Goal: Information Seeking & Learning: Learn about a topic

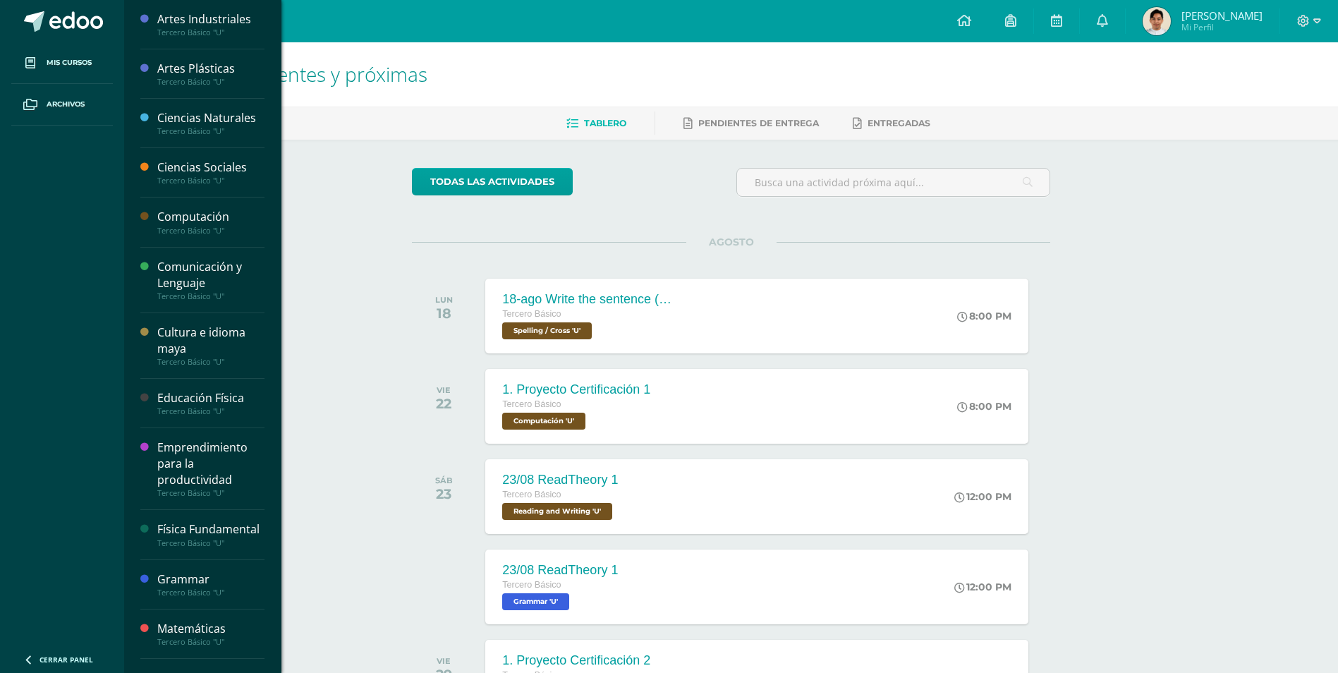
drag, startPoint x: 203, startPoint y: 292, endPoint x: 222, endPoint y: 291, distance: 19.1
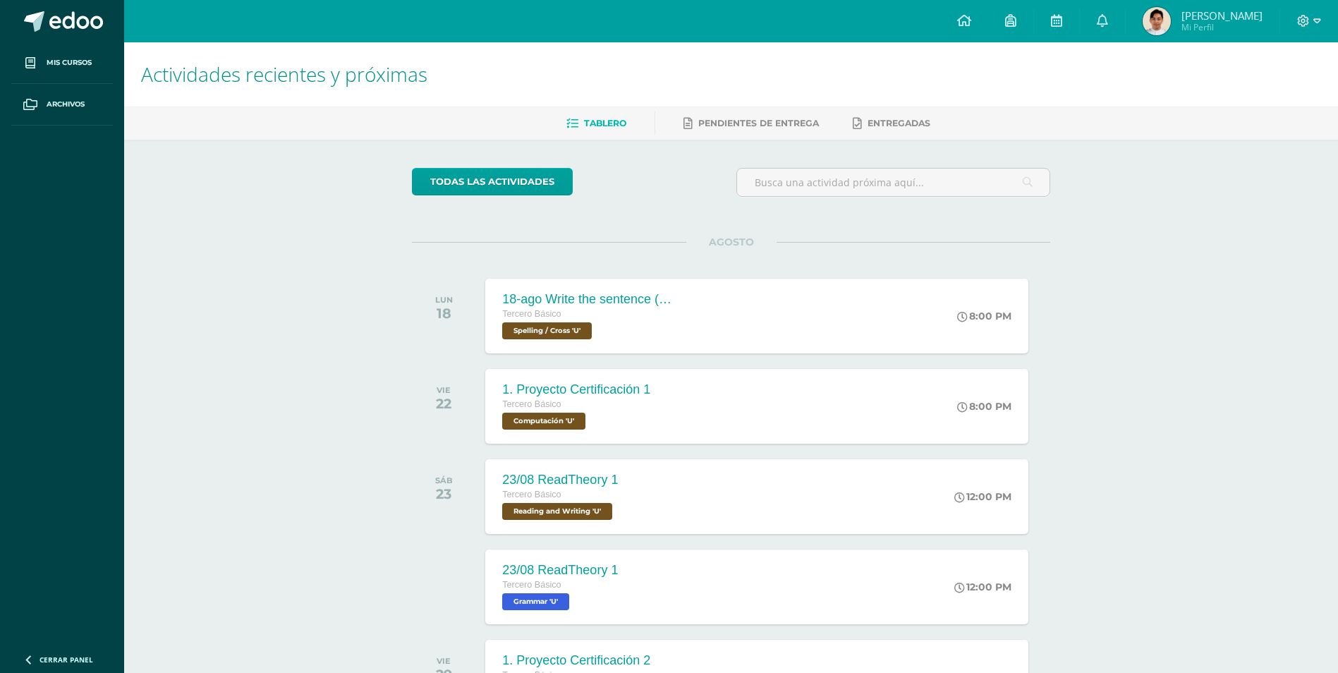
click at [386, 297] on div "todas las Actividades No tienes actividades Échale un vistazo a los demás perío…" at bounding box center [731, 517] width 695 height 754
click at [657, 315] on div "Tercero Básico" at bounding box center [585, 315] width 171 height 16
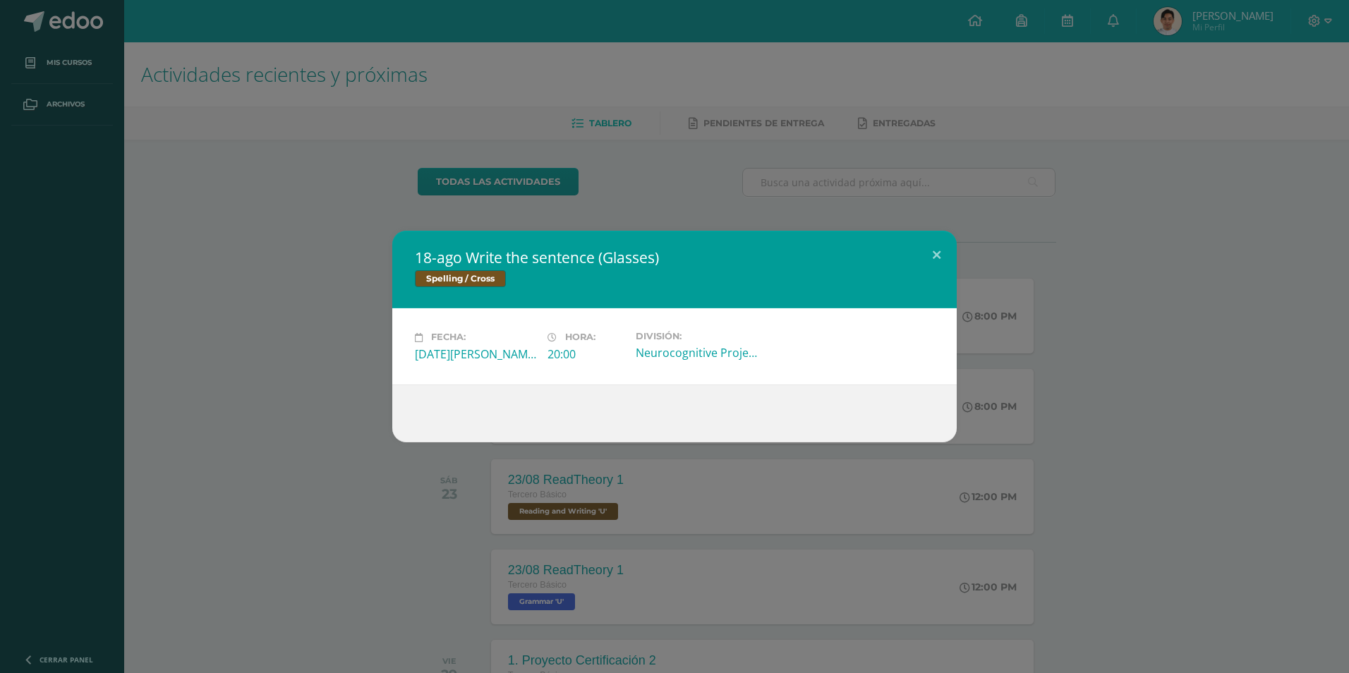
click at [329, 353] on div "18-ago Write the sentence (Glasses) Spelling / Cross Fecha: [DATE][PERSON_NAME]…" at bounding box center [674, 336] width 1337 height 211
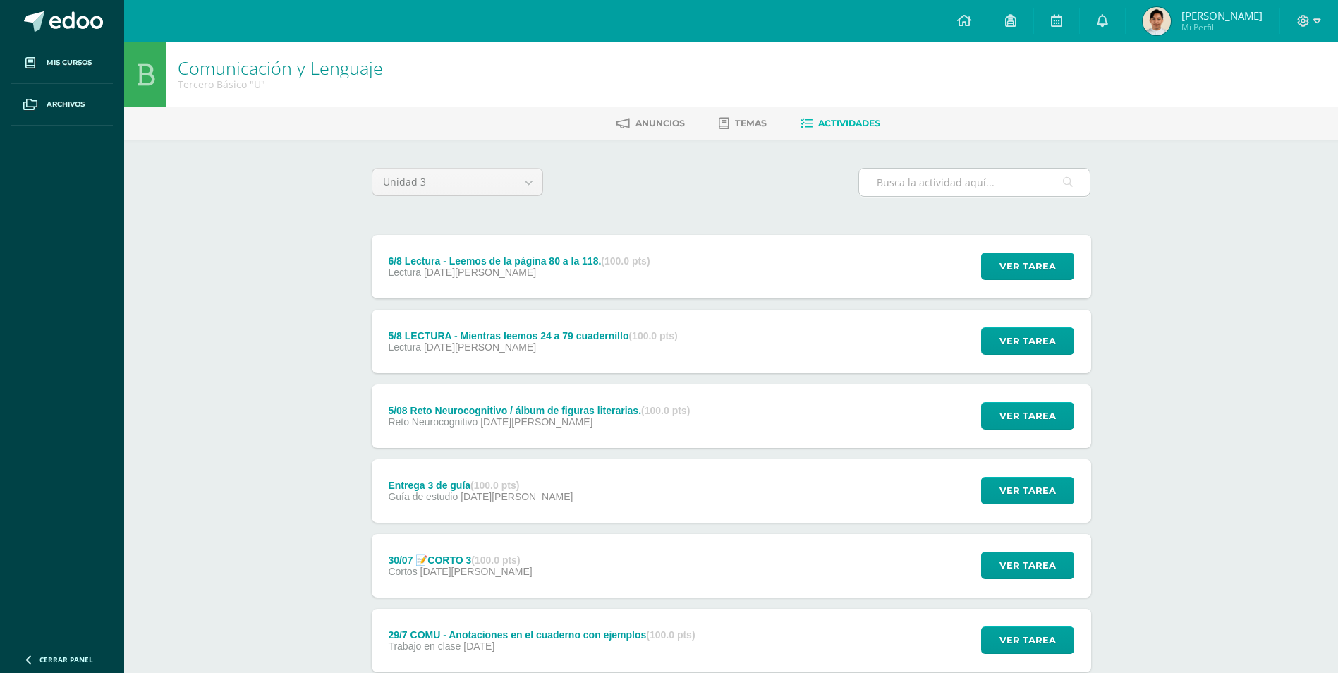
click at [978, 176] on input "text" at bounding box center [974, 183] width 231 height 28
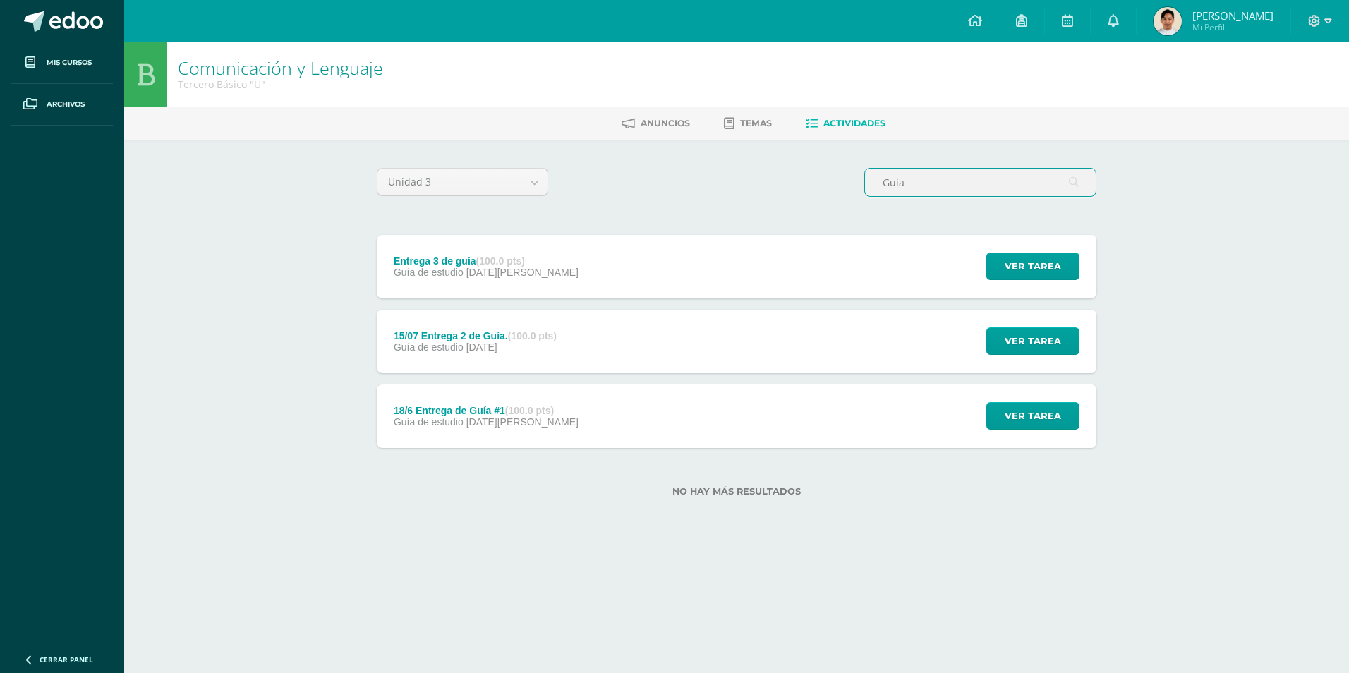
type input "Guia"
click at [674, 268] on div "Entrega 3 de guía (100.0 pts) Guía de estudio [DATE][PERSON_NAME] Ver tarea Ent…" at bounding box center [736, 266] width 719 height 63
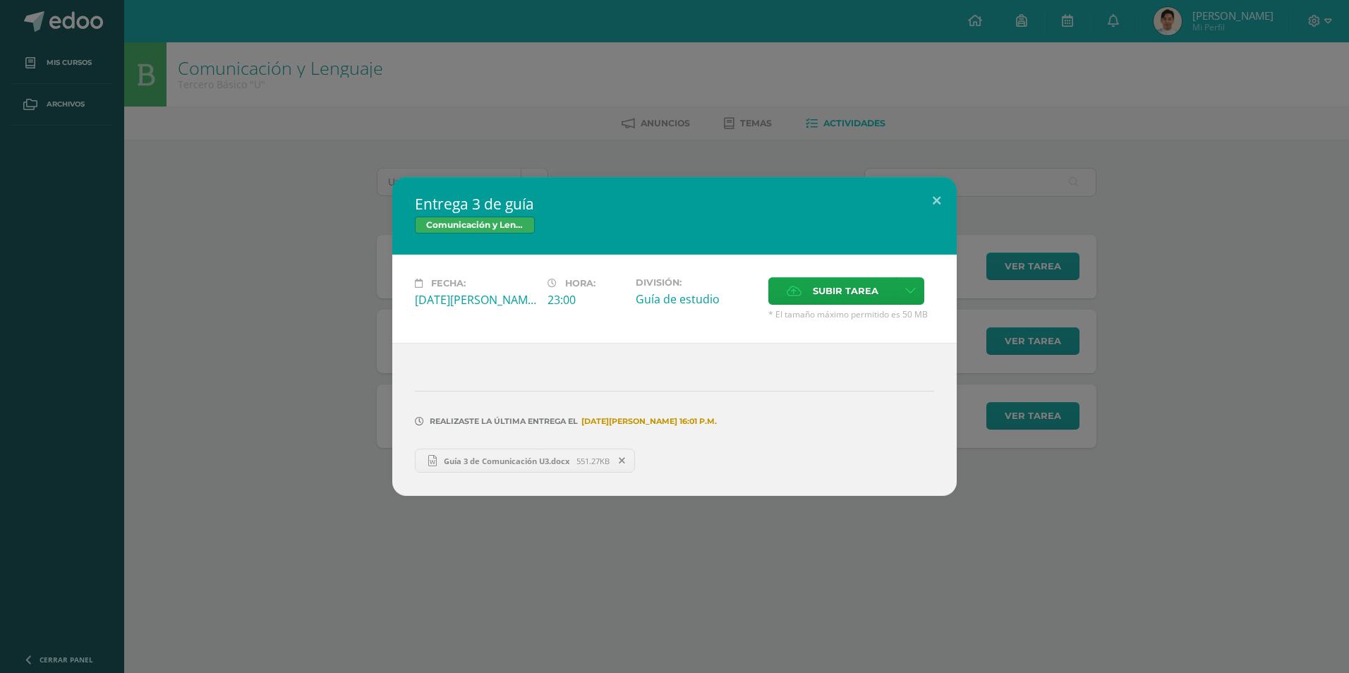
click at [551, 586] on div "Entrega 3 de guía Comunicación y [GEOGRAPHIC_DATA] Fecha: [DATE][PERSON_NAME] H…" at bounding box center [674, 336] width 1349 height 673
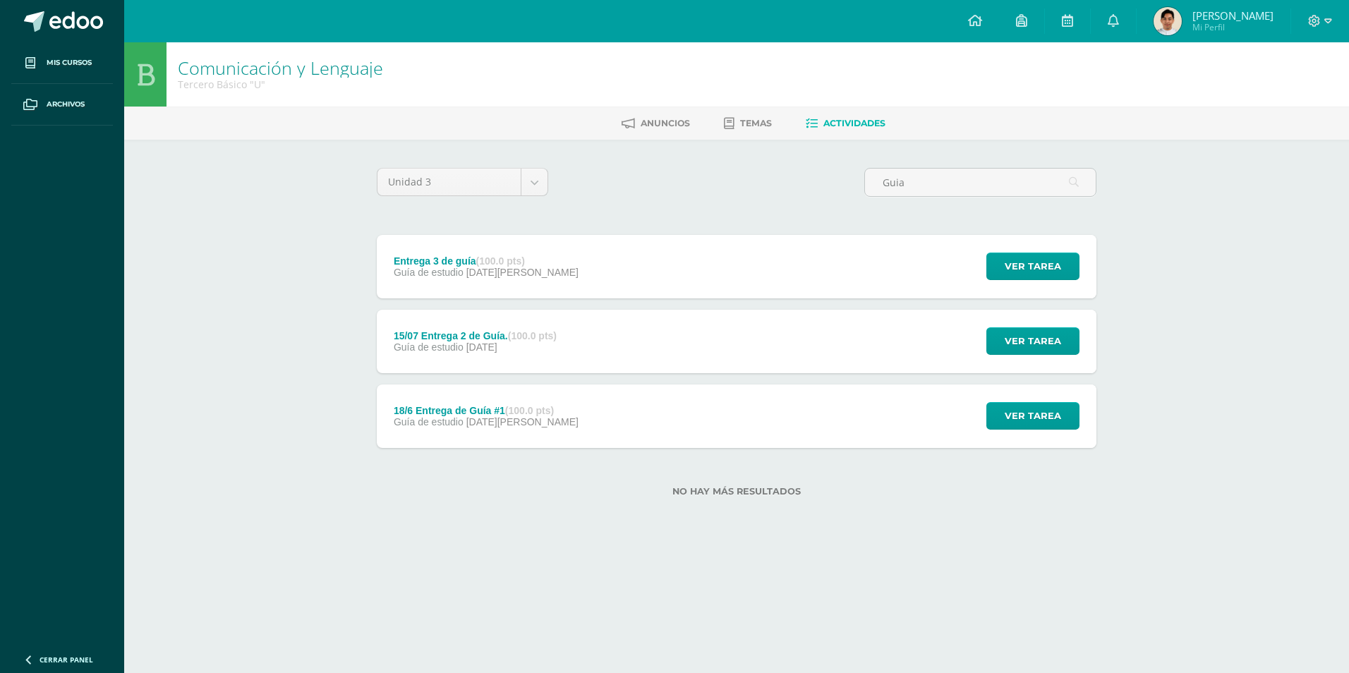
click at [601, 430] on div "18/6 Entrega de Guía #1 (100.0 pts) Guía de estudio [DATE][PERSON_NAME] Ver tar…" at bounding box center [736, 415] width 719 height 63
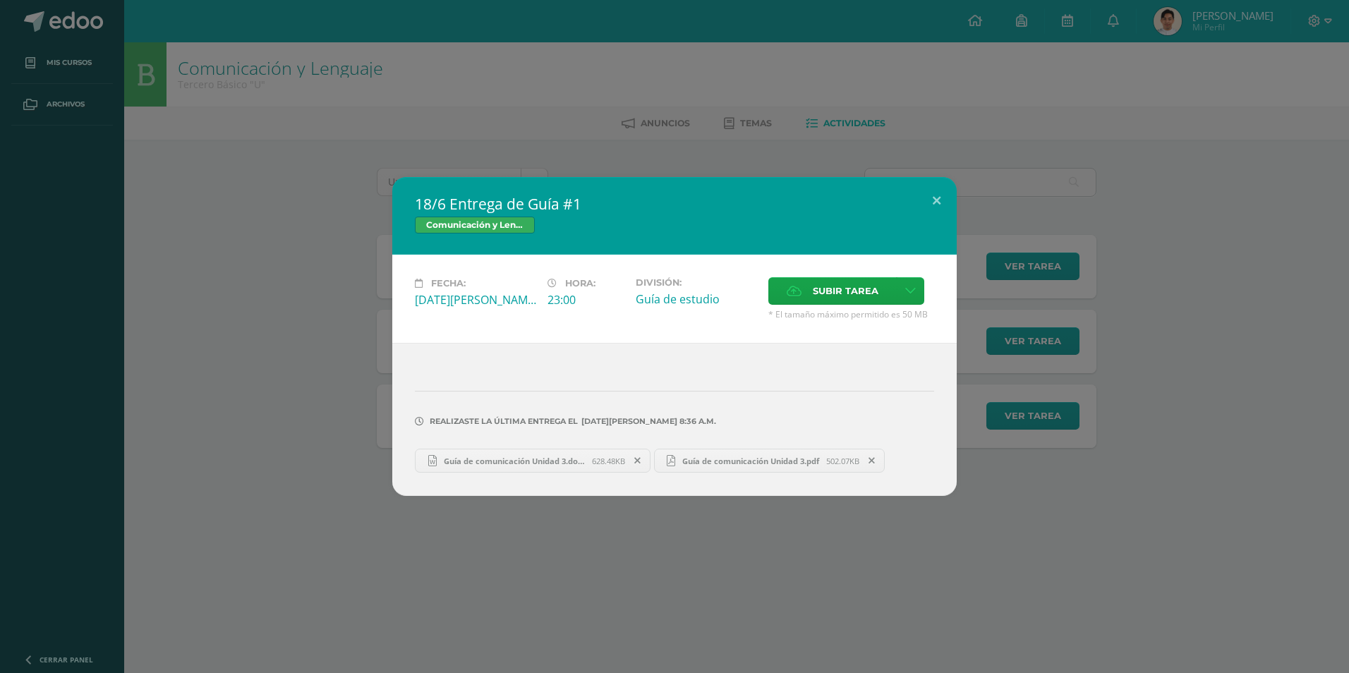
click at [641, 607] on div "18/6 Entrega de Guía #1 Comunicación y [GEOGRAPHIC_DATA] Fecha: [DATE][PERSON_N…" at bounding box center [674, 336] width 1349 height 673
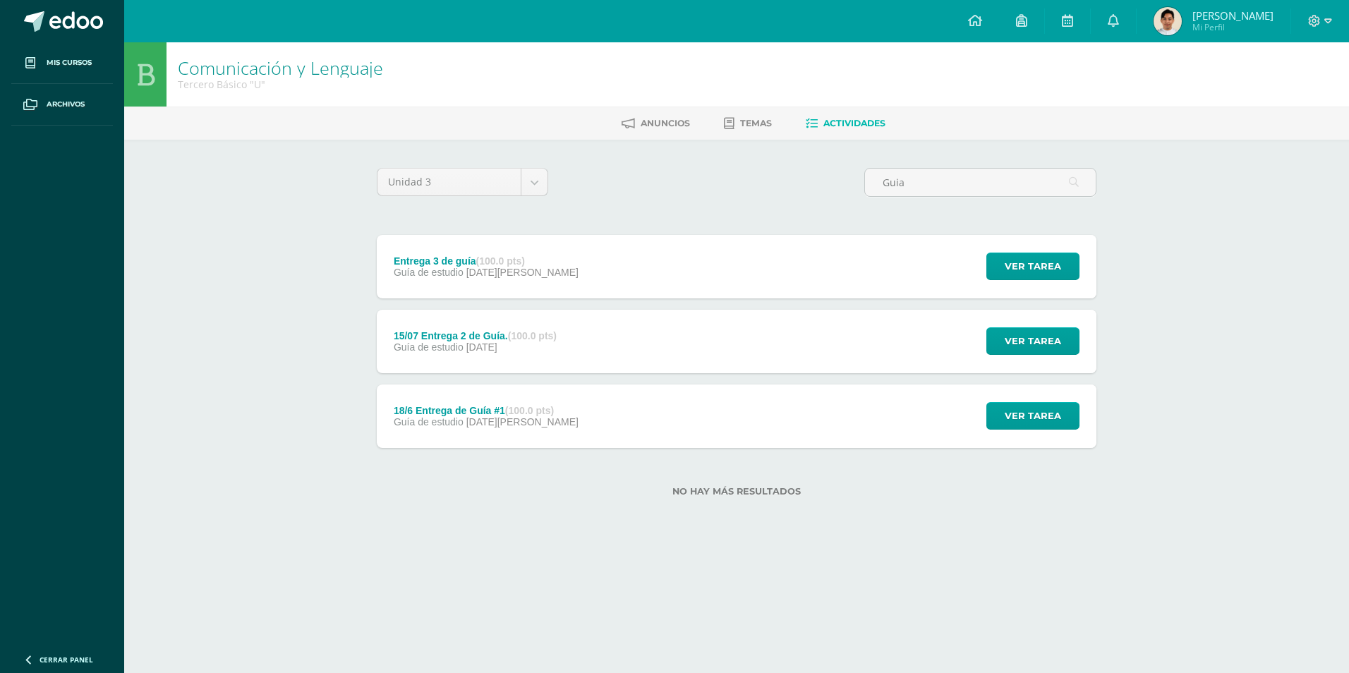
click at [824, 339] on div "15/07 Entrega 2 de Guía. (100.0 pts) Guía de estudio [DATE] Ver tarea 15/07 Ent…" at bounding box center [736, 341] width 719 height 63
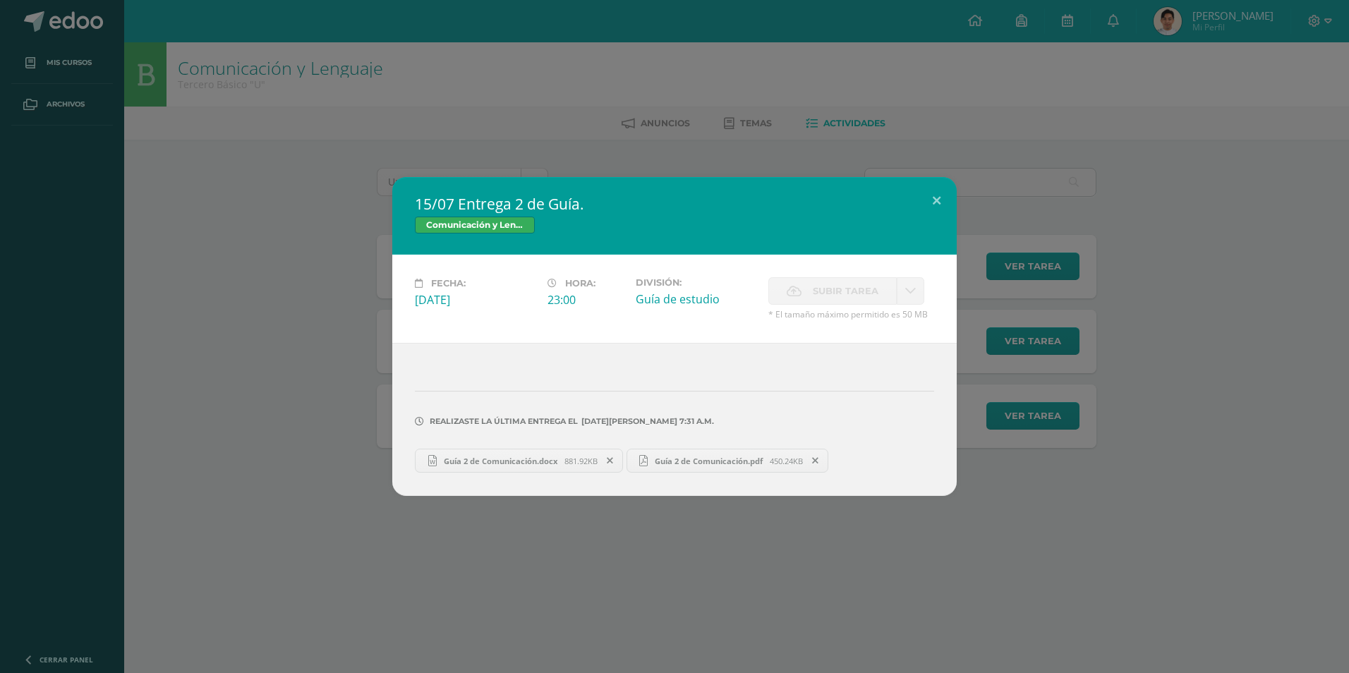
click at [707, 539] on div "15/07 Entrega 2 de Guía. Comunicación y [GEOGRAPHIC_DATA] Fecha: [DATE][PERSON_…" at bounding box center [674, 336] width 1349 height 673
